Goal: Task Accomplishment & Management: Manage account settings

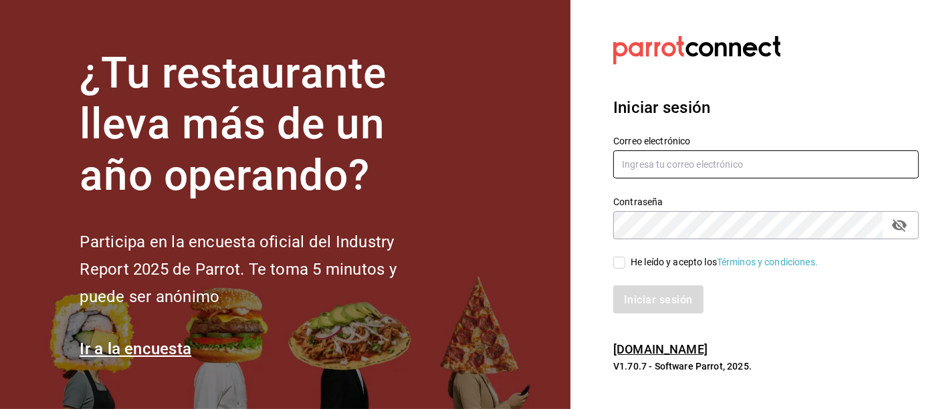
type input "[EMAIL_ADDRESS][PERSON_NAME][DOMAIN_NAME]"
click at [623, 259] on input "He leído y acepto los Términos y condiciones." at bounding box center [619, 263] width 12 height 12
checkbox input "true"
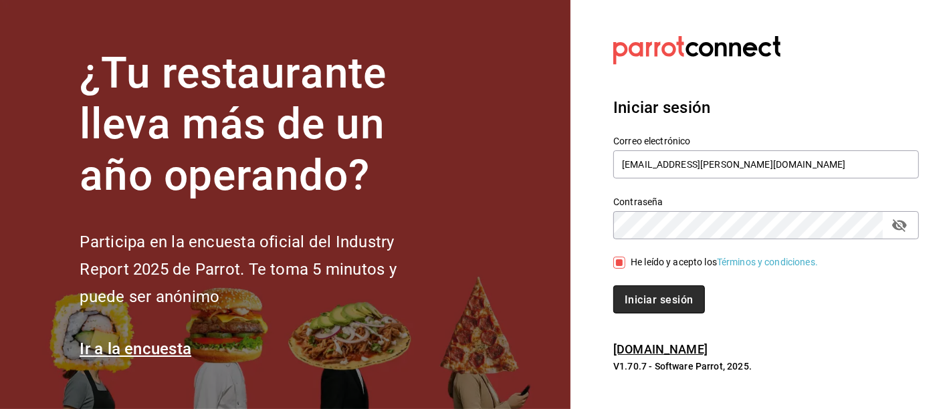
click at [636, 292] on button "Iniciar sesión" at bounding box center [658, 300] width 91 height 28
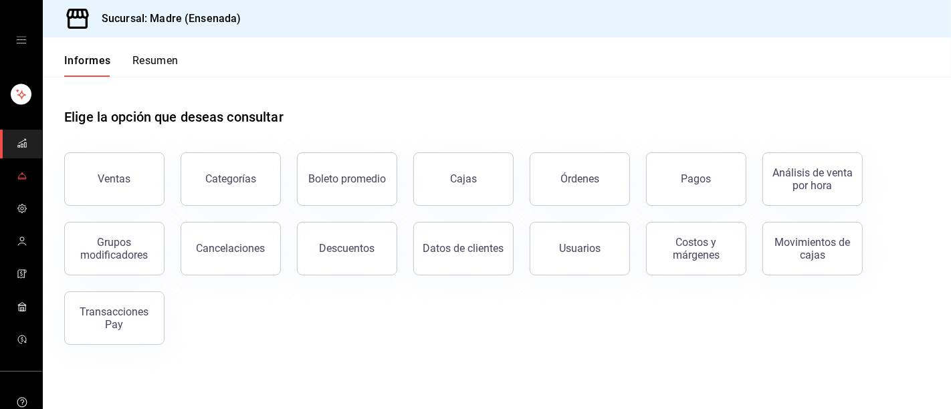
click at [25, 170] on link "carpetas de buzón" at bounding box center [21, 176] width 42 height 29
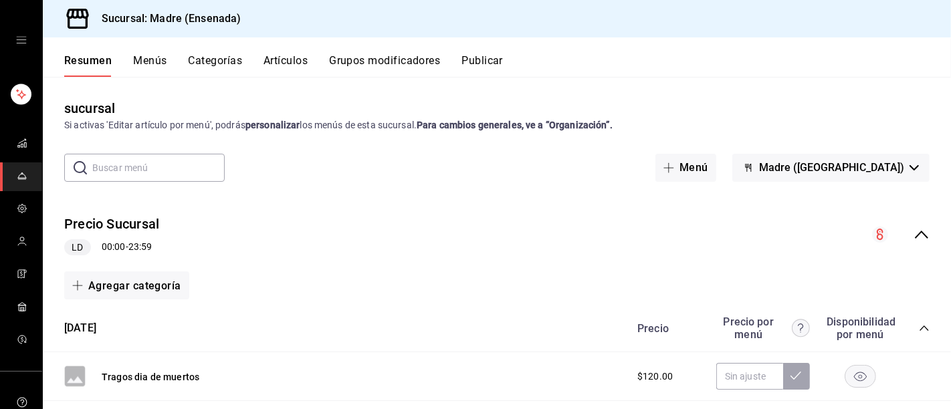
click at [208, 58] on font "Categorías" at bounding box center [216, 60] width 54 height 13
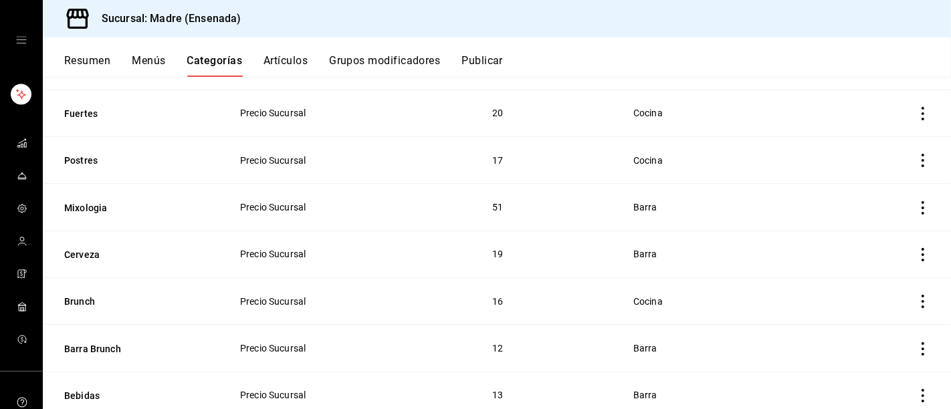
scroll to position [515, 0]
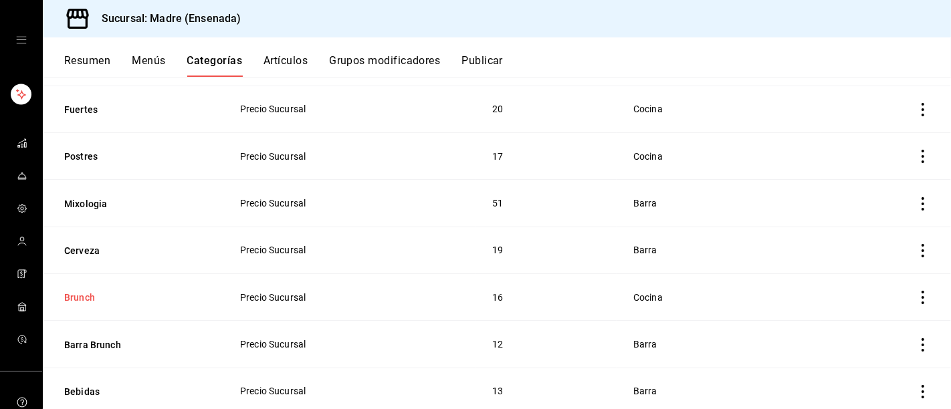
click at [89, 296] on button "Brunch" at bounding box center [131, 297] width 134 height 13
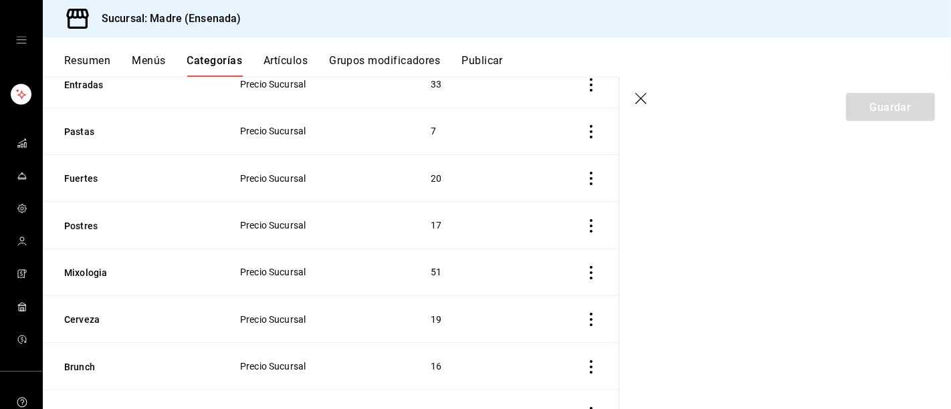
scroll to position [443, 0]
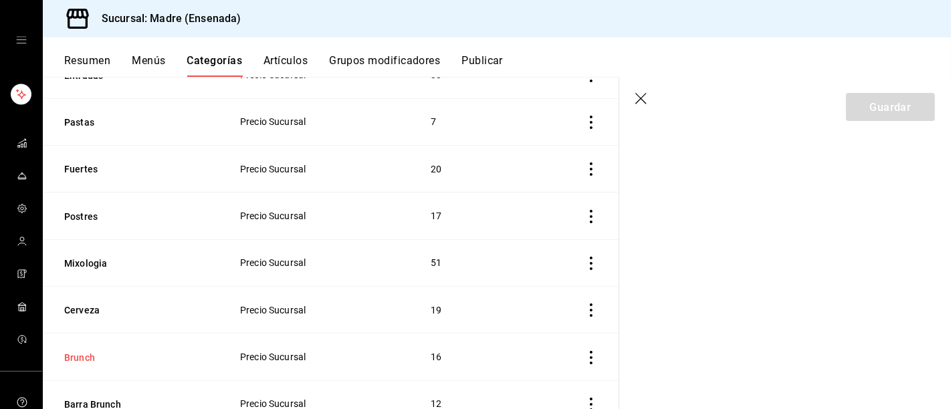
click at [94, 356] on button "Brunch" at bounding box center [131, 357] width 134 height 13
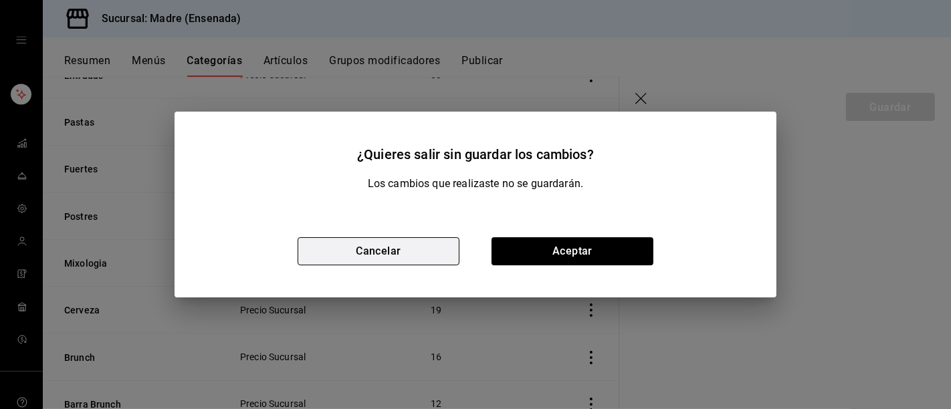
click at [425, 256] on button "Cancelar" at bounding box center [379, 251] width 162 height 28
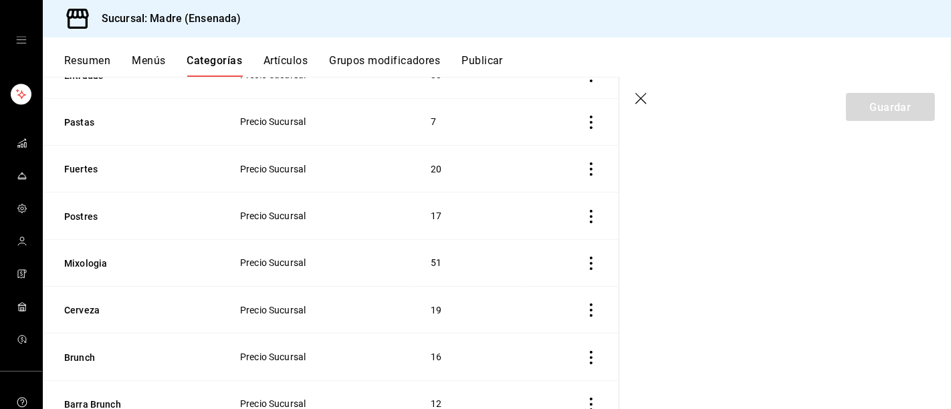
click at [19, 179] on icon "carpetas de buzón" at bounding box center [22, 179] width 8 height 0
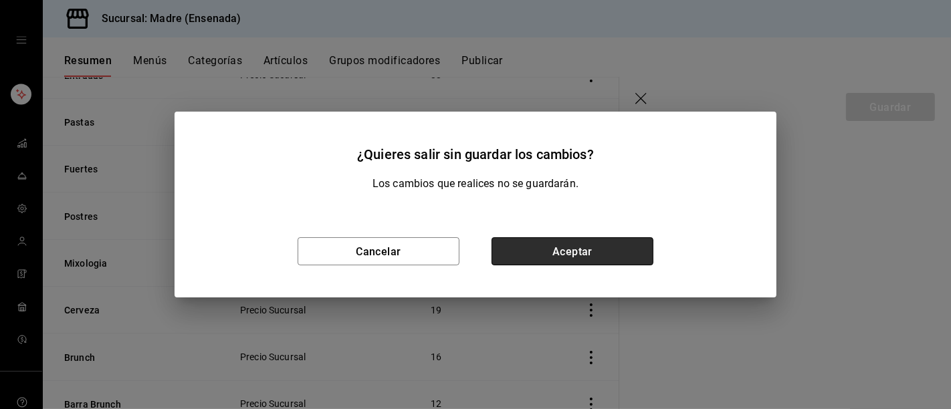
click at [541, 259] on button "Aceptar" at bounding box center [572, 251] width 162 height 28
